Goal: Transaction & Acquisition: Book appointment/travel/reservation

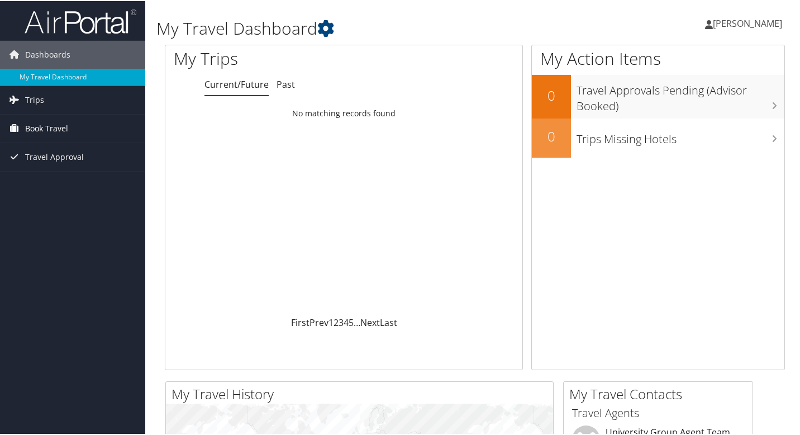
click at [59, 132] on span "Book Travel" at bounding box center [46, 127] width 43 height 28
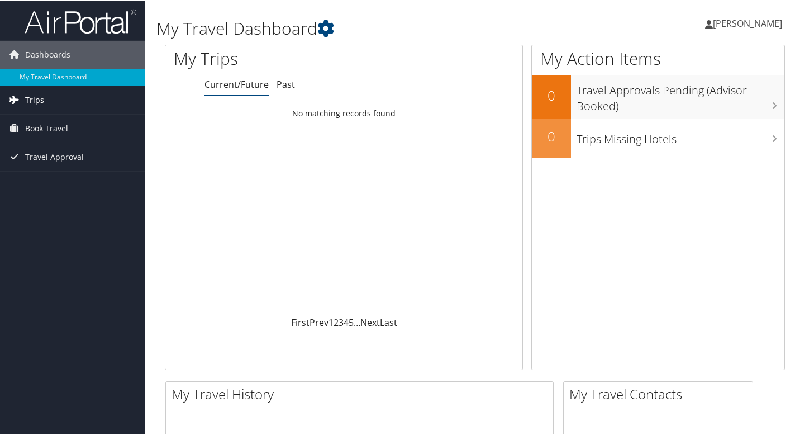
click at [79, 95] on link "Trips" at bounding box center [72, 99] width 145 height 28
click at [60, 174] on span "Book Travel" at bounding box center [46, 178] width 43 height 28
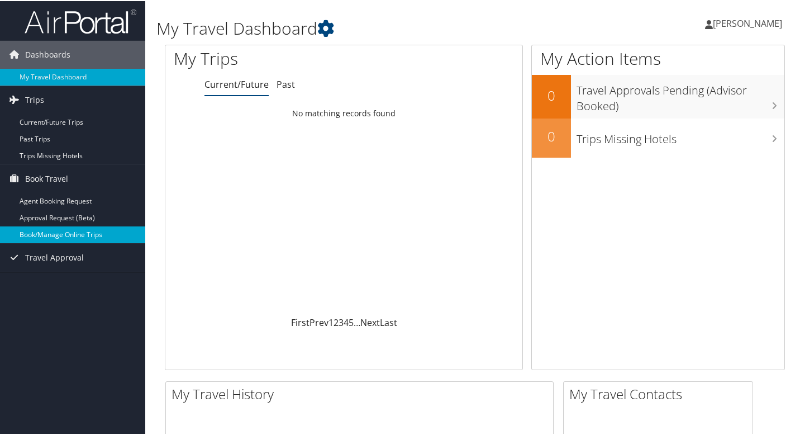
click at [81, 238] on link "Book/Manage Online Trips" at bounding box center [72, 233] width 145 height 17
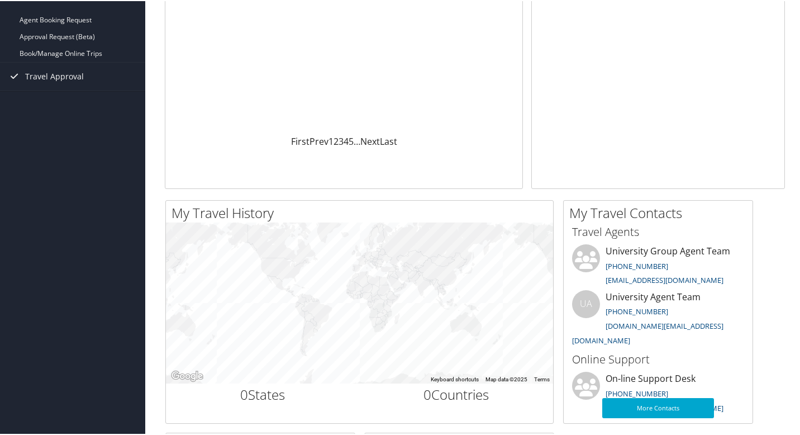
scroll to position [353, 0]
